Goal: Task Accomplishment & Management: Use online tool/utility

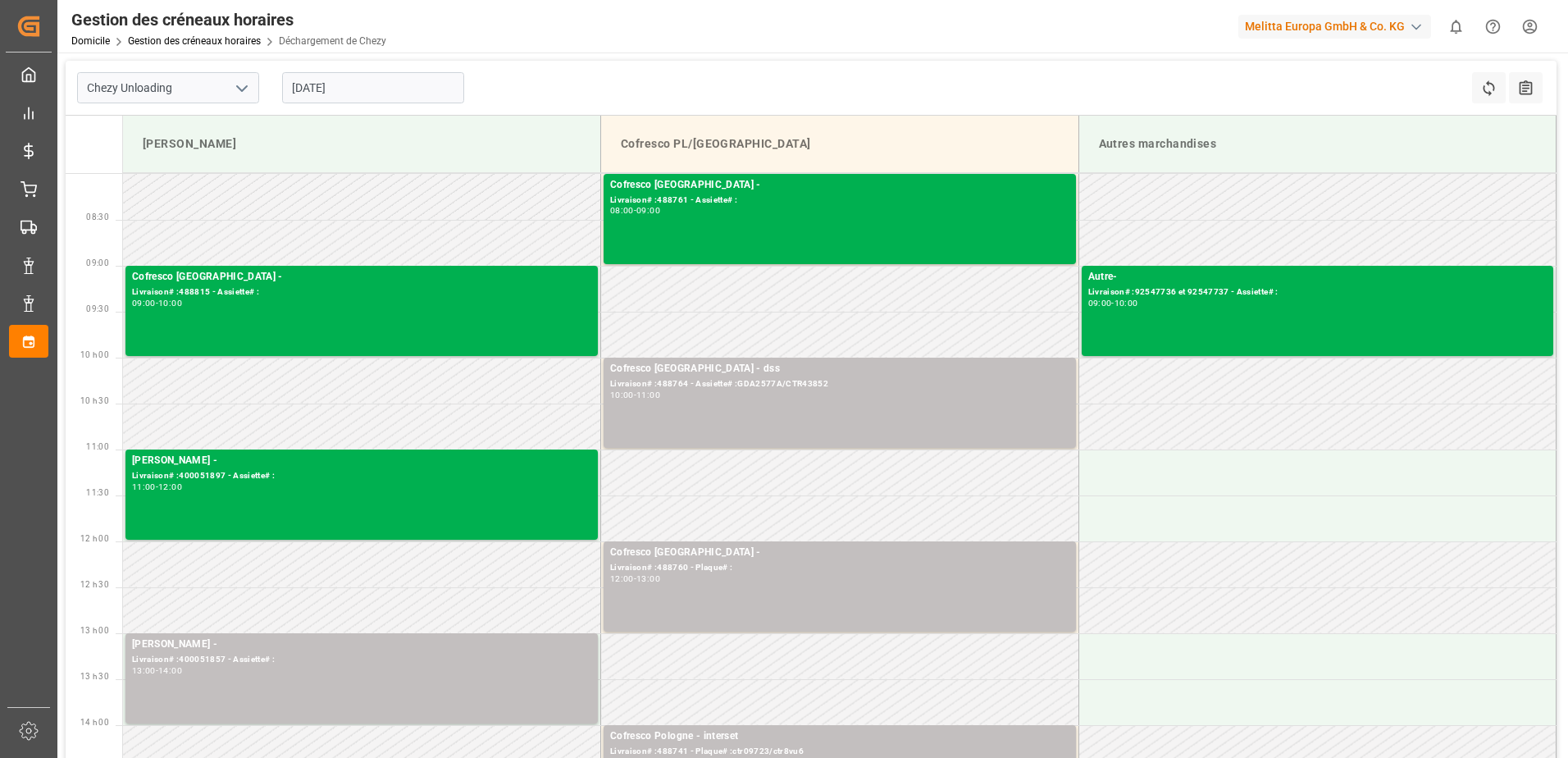
scroll to position [164, 0]
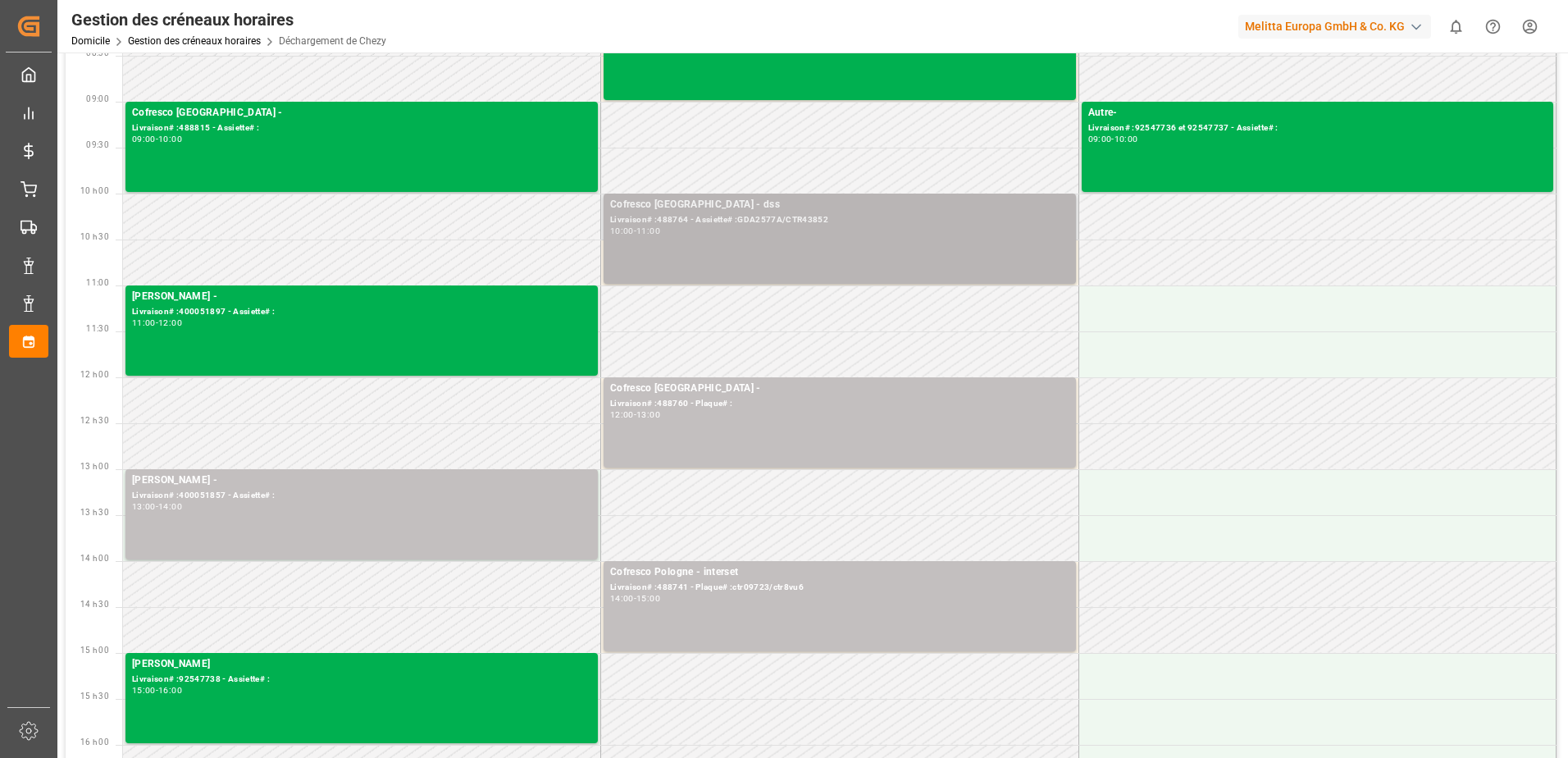
click at [917, 237] on div "Cofresco Pologne - dss Livraison# :488764 - Assiette# :GDA2577A/CTR43852 10:00 …" at bounding box center [839, 238] width 459 height 83
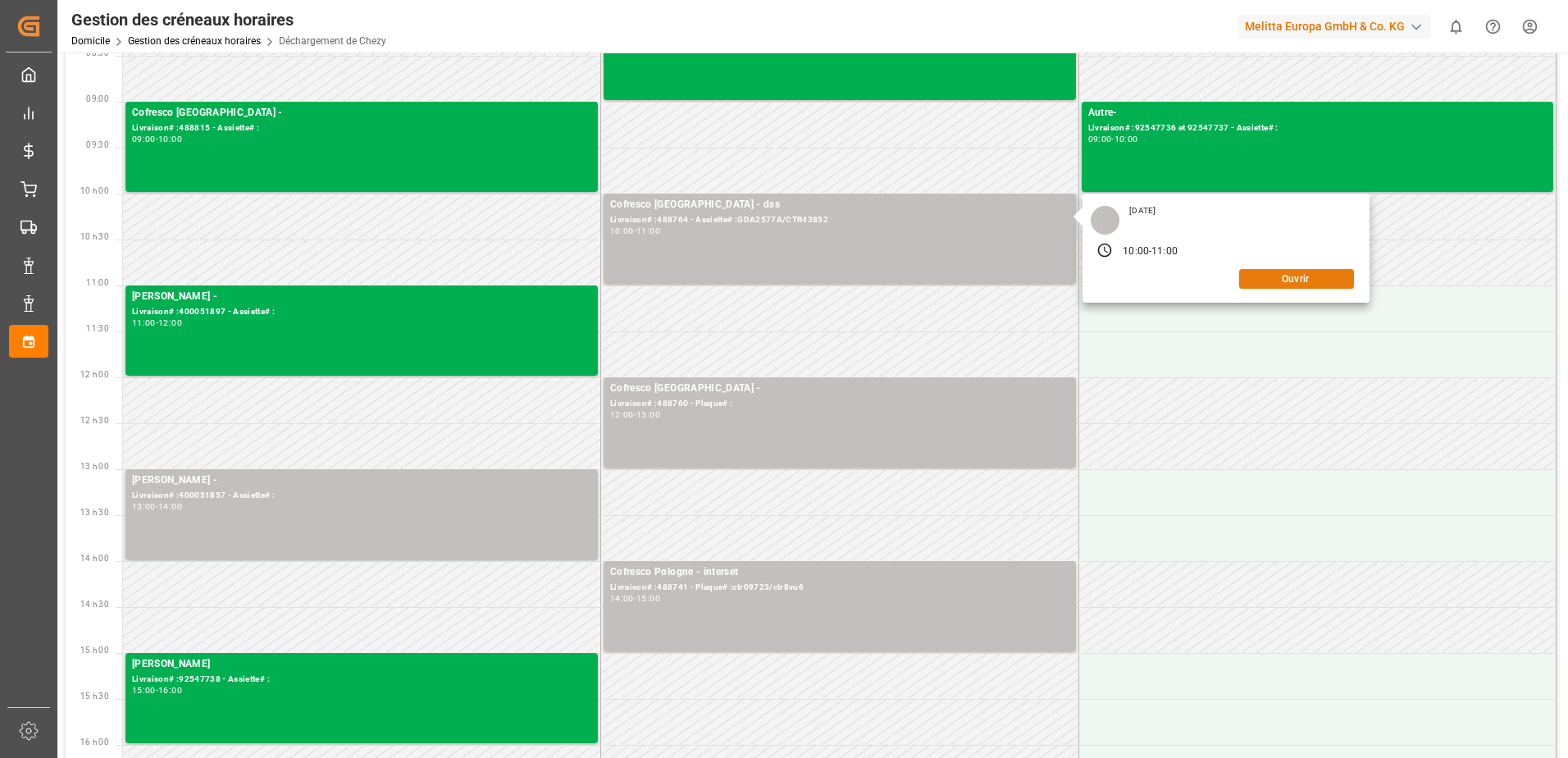
click at [1277, 277] on button "Ouvrir" at bounding box center [1296, 278] width 115 height 19
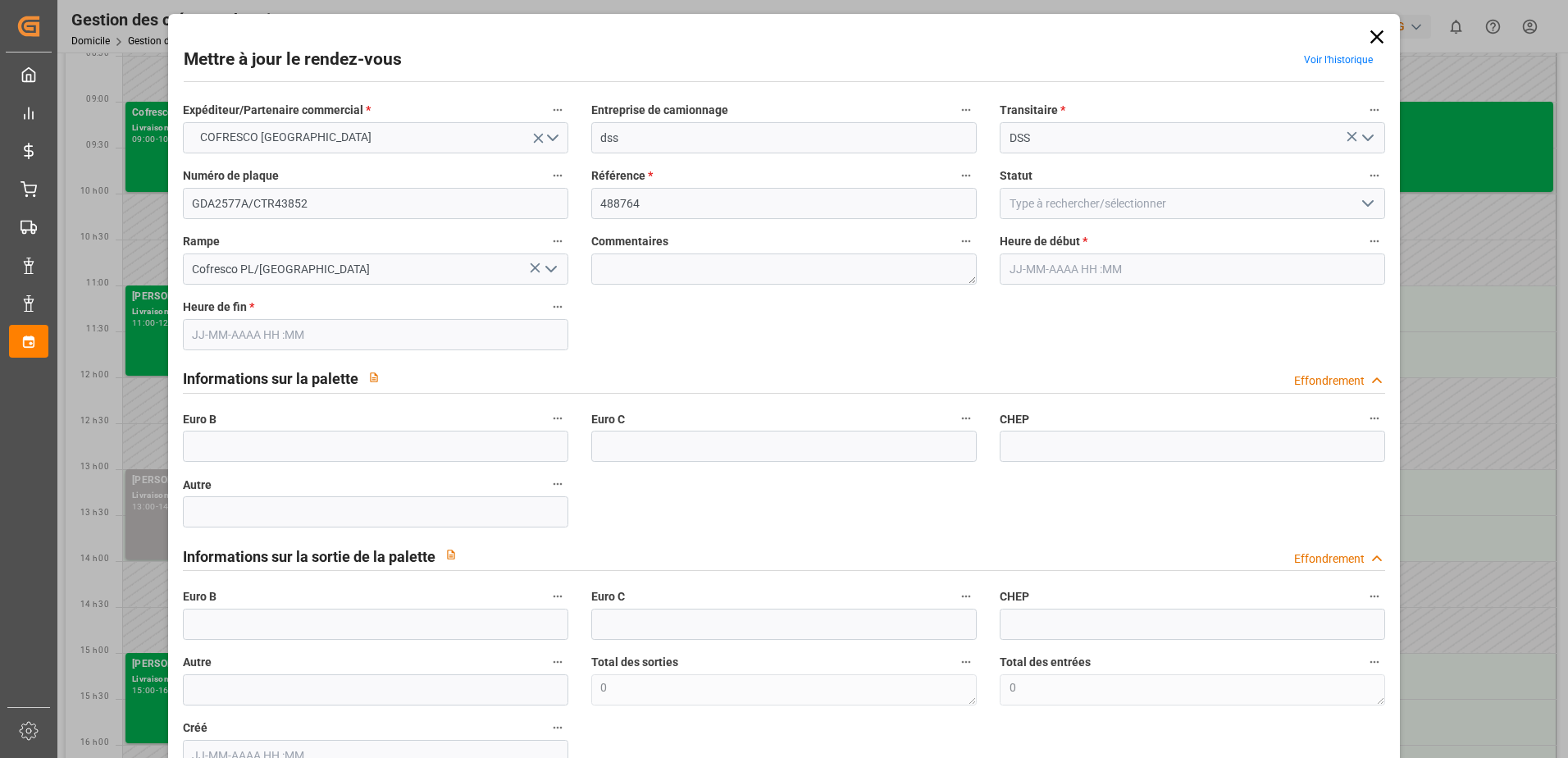
type input "[DATE] 10:00"
type input "[DATE] 11:00"
type input "[DATE] 10:45"
click at [1367, 202] on polyline "Ouvrir le menu" at bounding box center [1368, 203] width 10 height 5
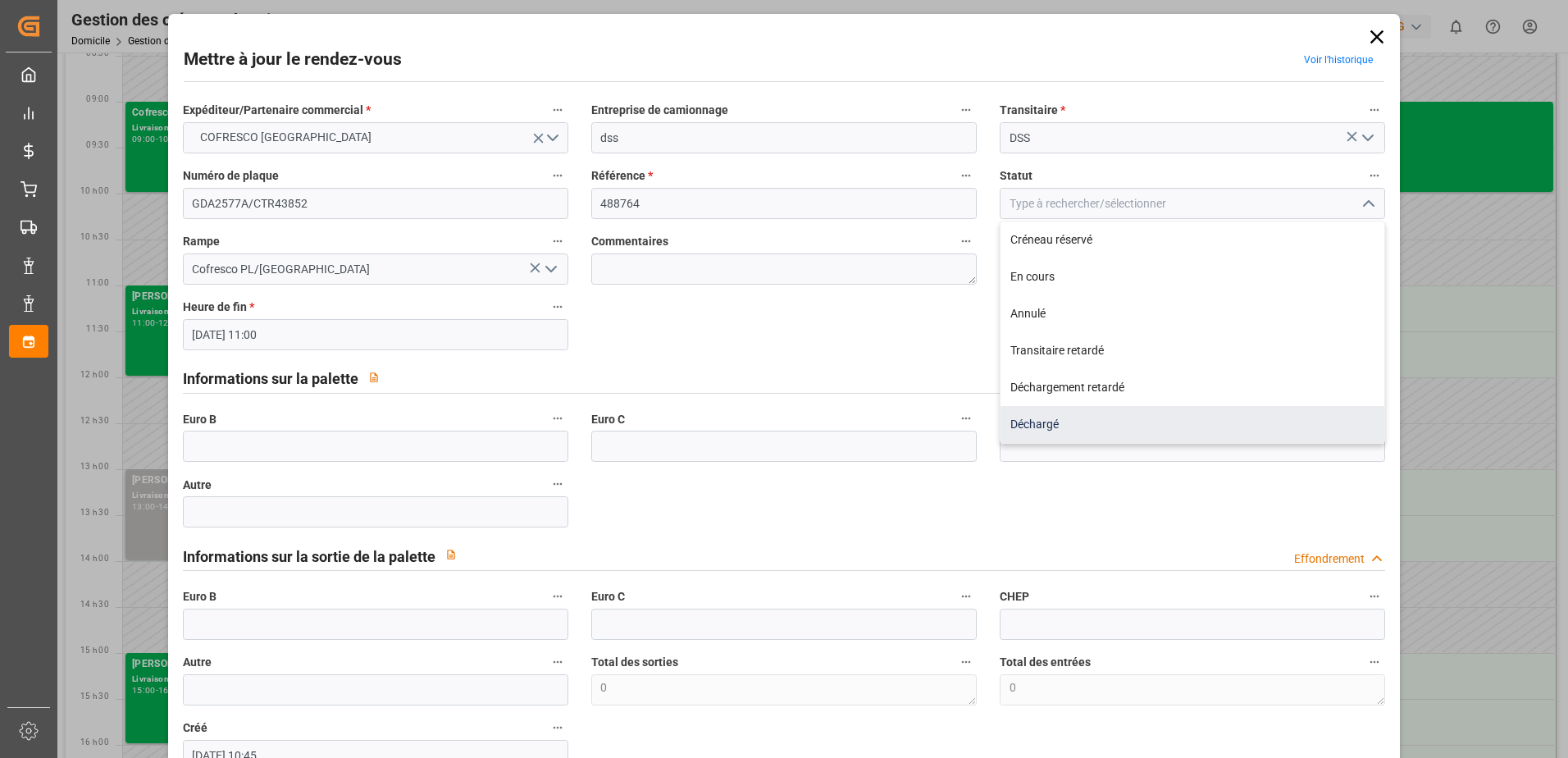
click at [1098, 433] on div "Déchargé" at bounding box center [1192, 424] width 384 height 37
type input "Unloaded"
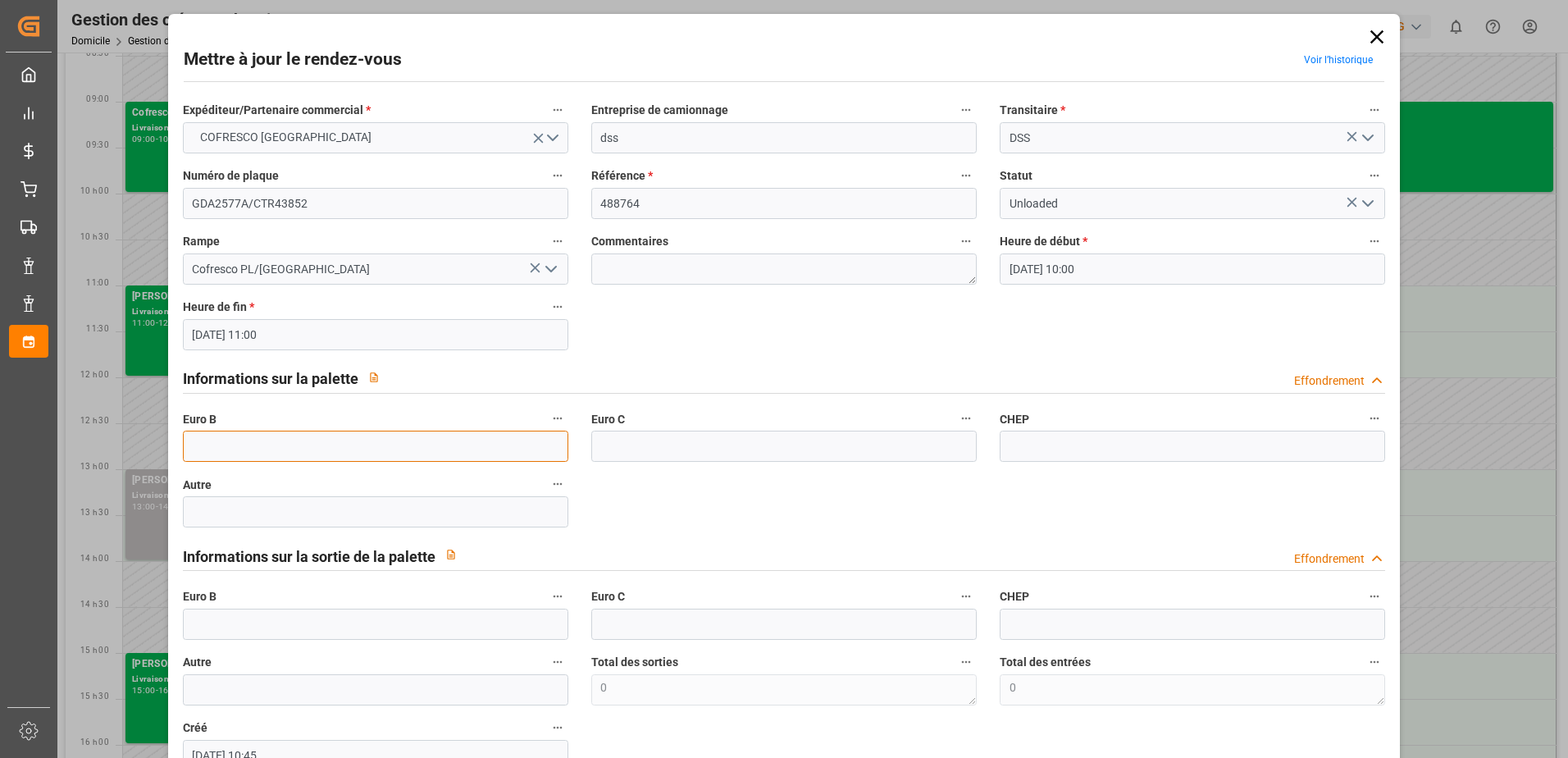
click at [230, 451] on input "text" at bounding box center [375, 447] width 386 height 32
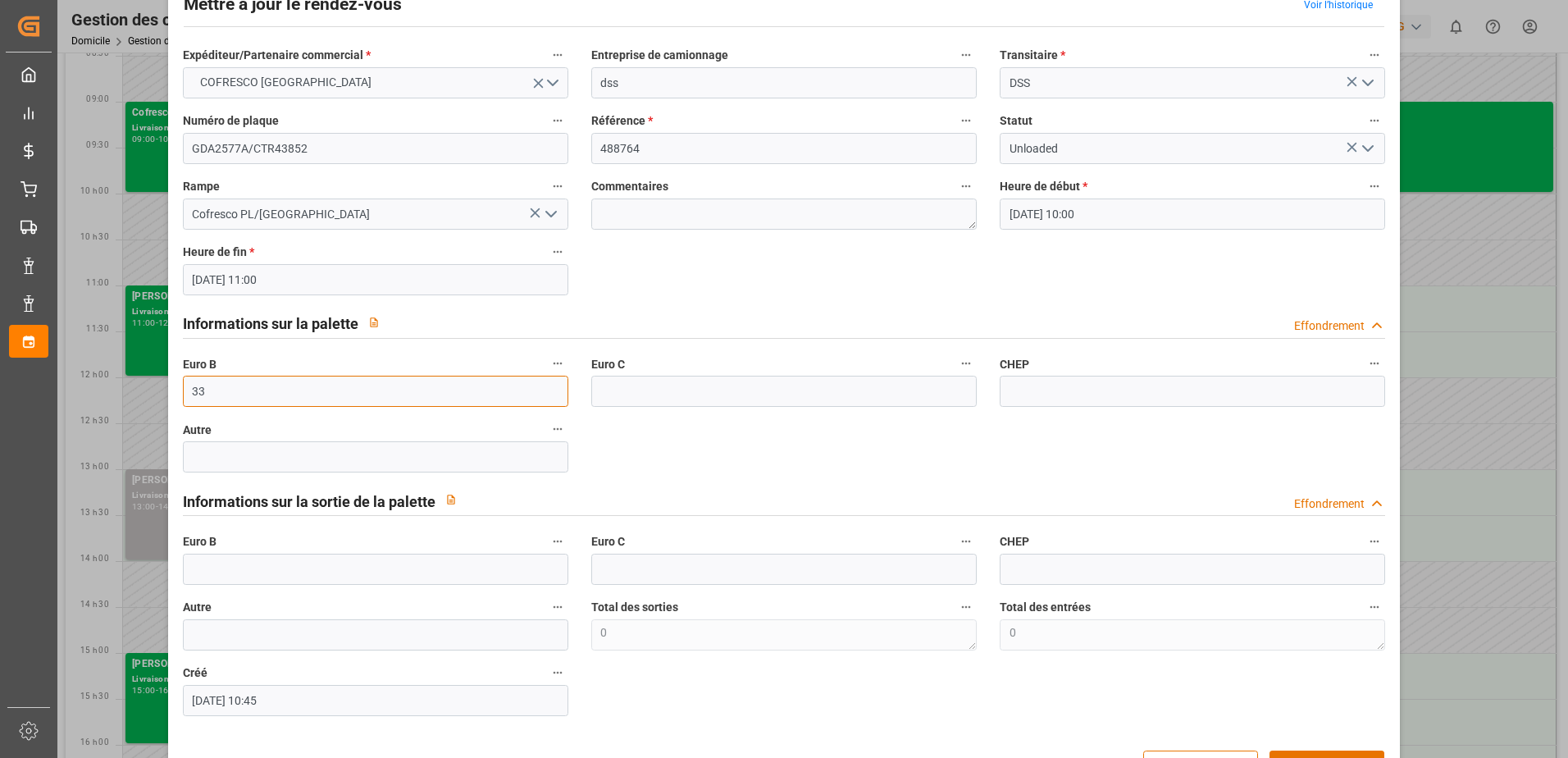
scroll to position [108, 0]
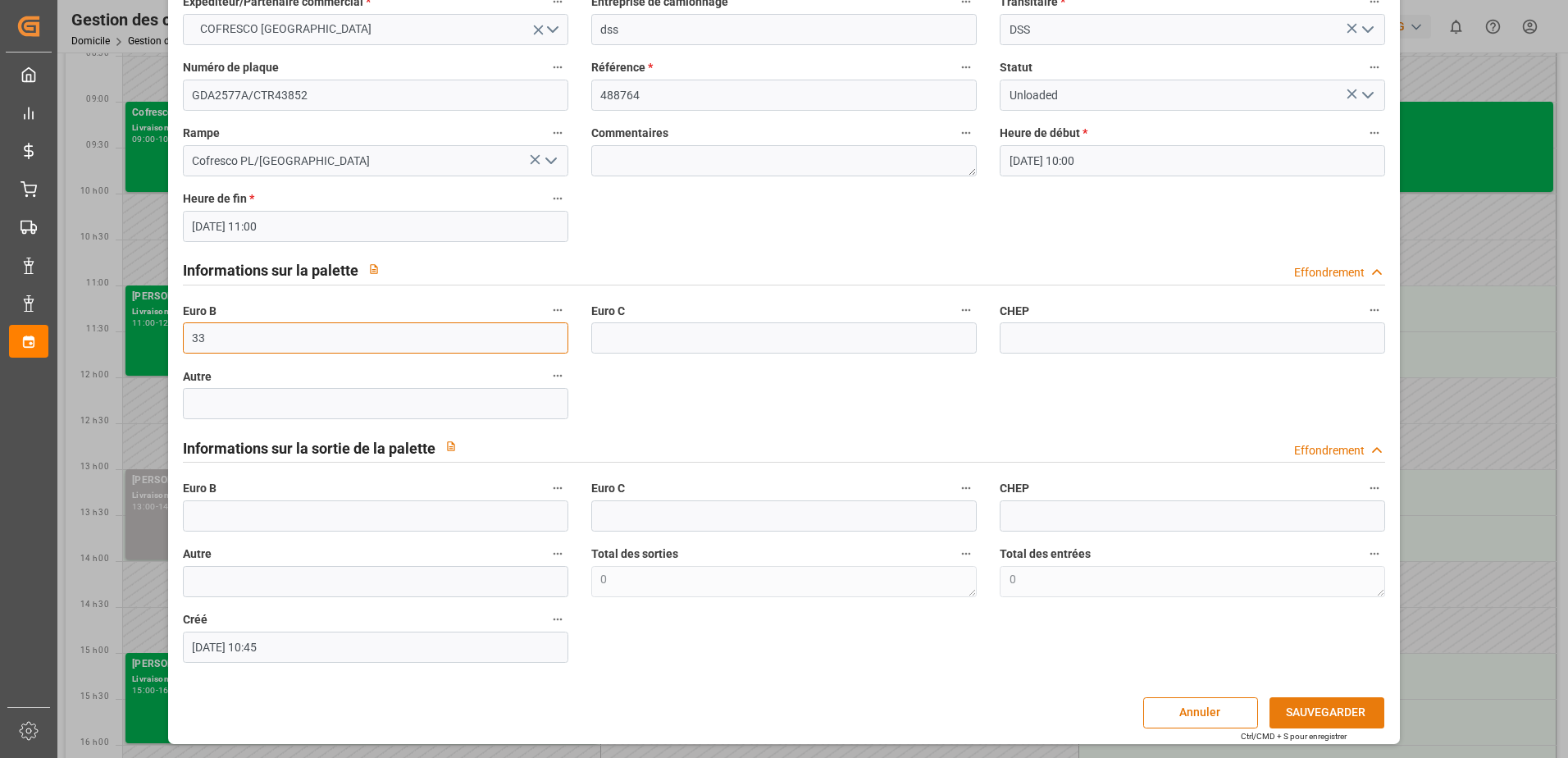
type input "33"
click at [1342, 710] on button "SAUVEGARDER" at bounding box center [1327, 713] width 115 height 32
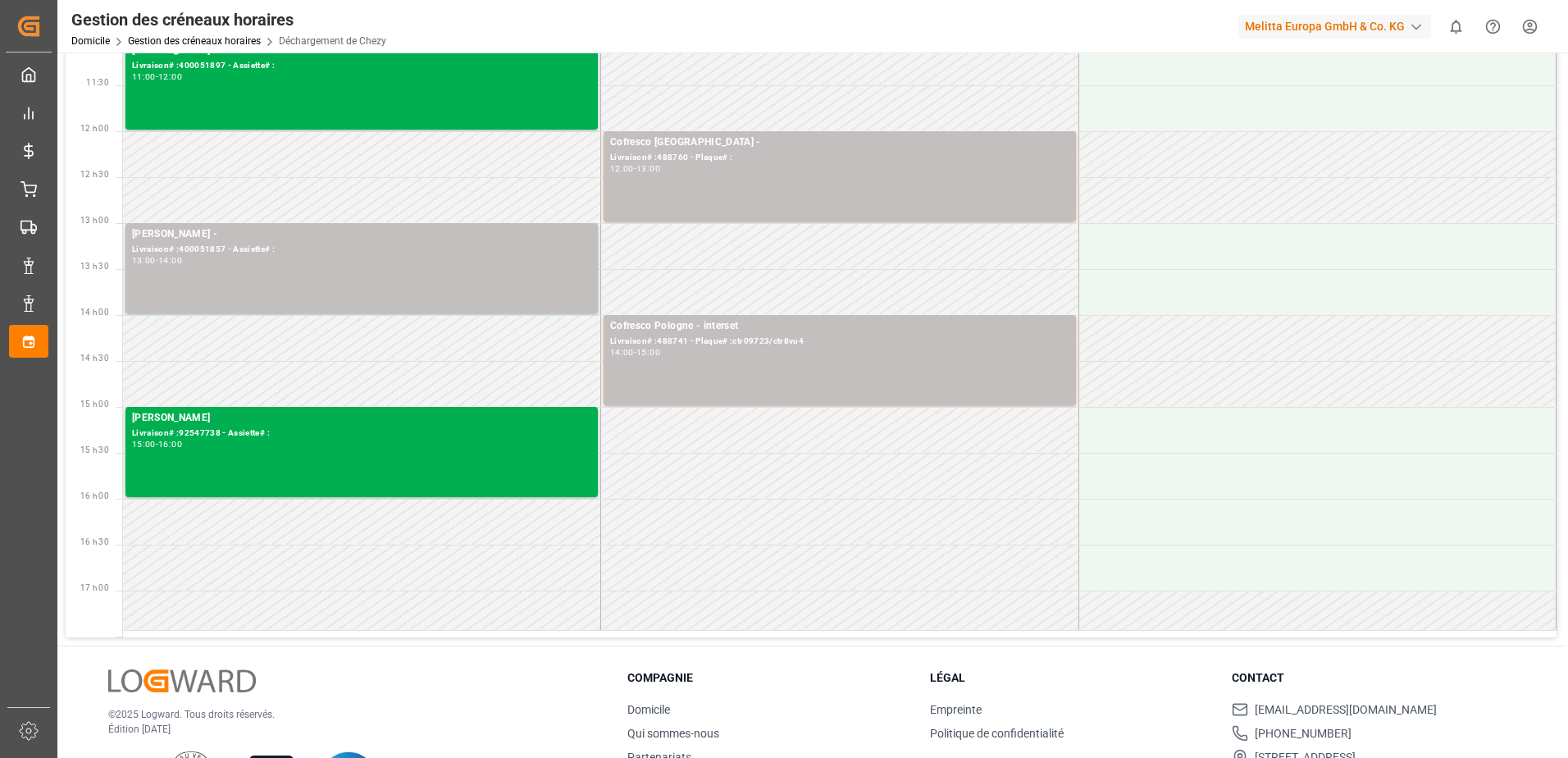
scroll to position [0, 0]
